Goal: Task Accomplishment & Management: Manage account settings

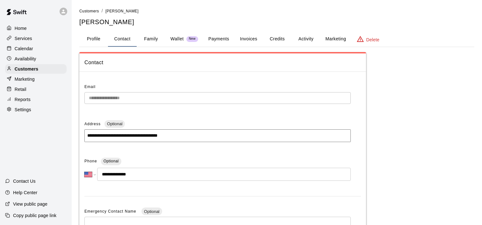
select select "**"
click at [27, 112] on p "Settings" at bounding box center [23, 110] width 17 height 6
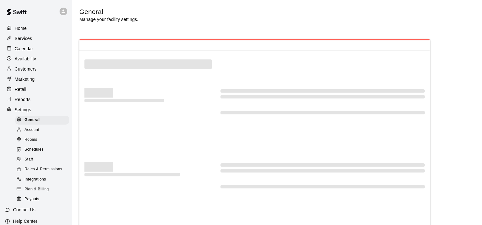
select select "**"
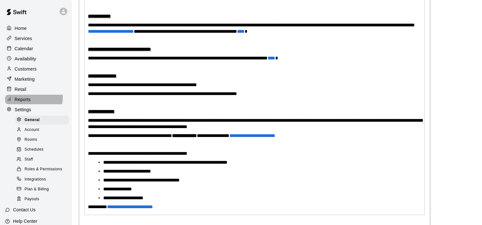
click at [22, 101] on p "Reports" at bounding box center [23, 100] width 16 height 6
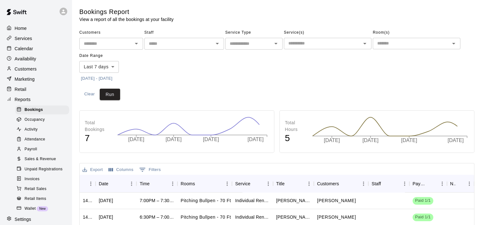
click at [32, 163] on span "Sales & Revenue" at bounding box center [41, 159] width 32 height 6
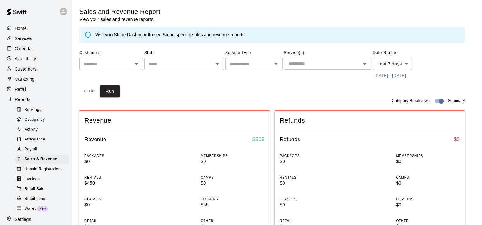
click at [135, 35] on link "Stripe Dashboard" at bounding box center [131, 34] width 35 height 5
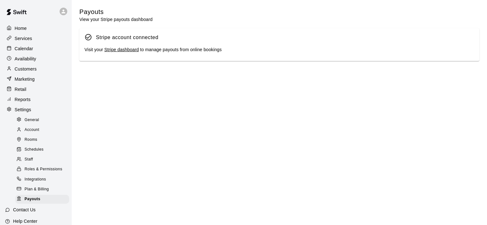
click at [117, 51] on link "Stripe dashboard" at bounding box center [121, 49] width 34 height 5
click at [27, 69] on p "Customers" at bounding box center [26, 69] width 22 height 6
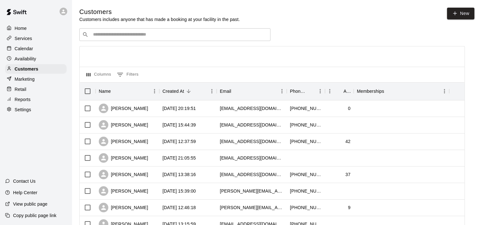
click at [130, 36] on input "Search customers by name or email" at bounding box center [179, 35] width 176 height 6
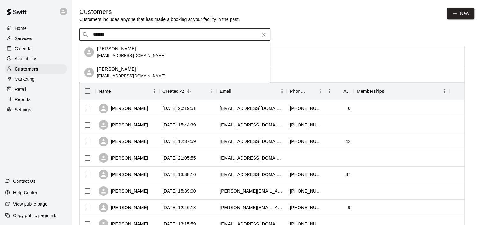
type input "********"
click at [116, 50] on p "[PERSON_NAME]" at bounding box center [116, 49] width 39 height 7
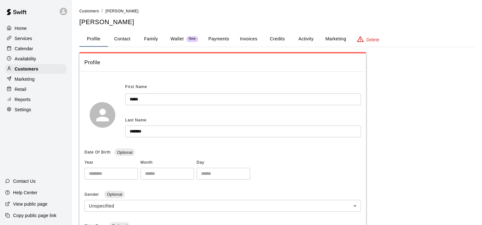
click at [120, 38] on button "Contact" at bounding box center [122, 39] width 29 height 15
select select "**"
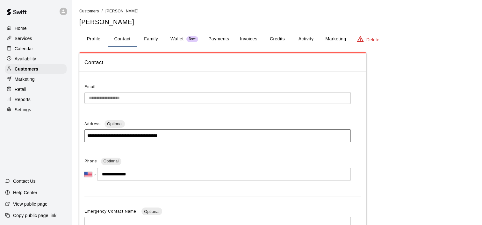
click at [250, 38] on button "Invoices" at bounding box center [248, 39] width 29 height 15
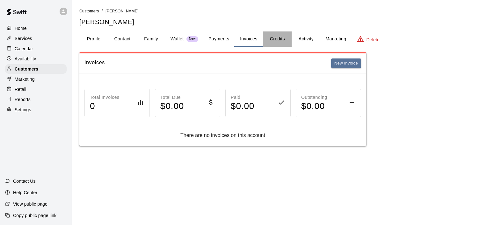
click at [276, 38] on button "Credits" at bounding box center [277, 39] width 29 height 15
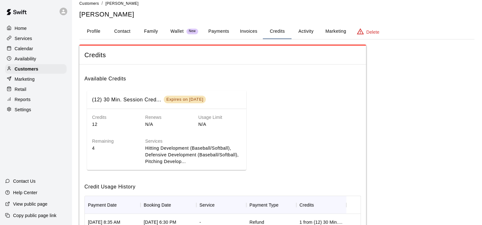
scroll to position [7, 0]
click at [306, 29] on button "Activity" at bounding box center [305, 31] width 29 height 15
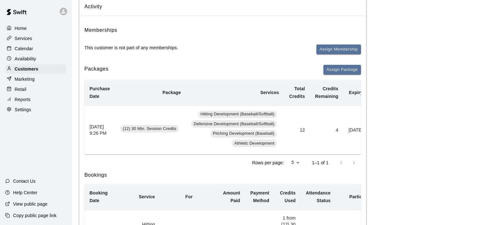
scroll to position [0, 43]
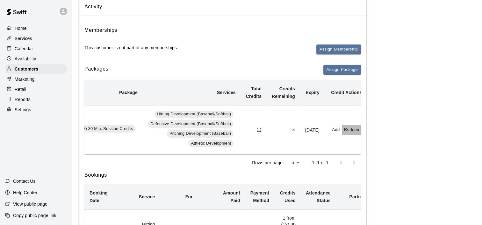
click at [346, 129] on button "Redeem" at bounding box center [351, 130] width 19 height 10
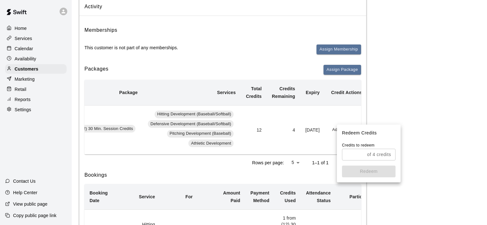
click at [358, 157] on input "text" at bounding box center [353, 155] width 23 height 12
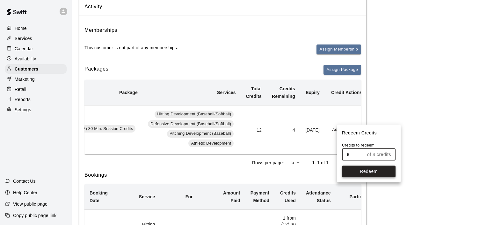
type input "*"
click at [367, 171] on button "Redeem" at bounding box center [369, 172] width 54 height 12
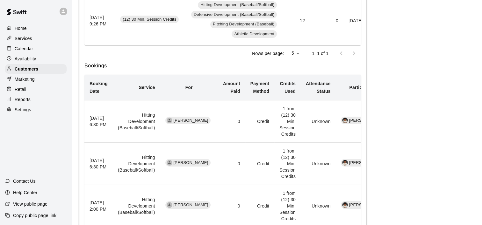
scroll to position [0, 0]
